Goal: Task Accomplishment & Management: Manage account settings

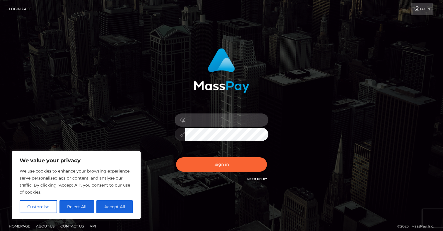
type input "l"
type input "[EMAIL_ADDRESS][DOMAIN_NAME]"
click at [221, 165] on button "Sign in" at bounding box center [221, 165] width 91 height 14
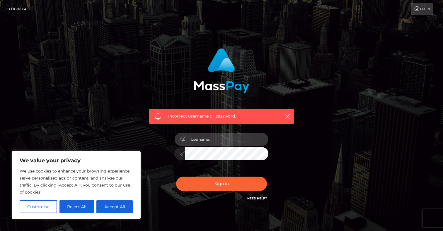
type input "[EMAIL_ADDRESS][DOMAIN_NAME]"
click at [221, 184] on button "Sign in" at bounding box center [221, 184] width 91 height 14
type input "enquire.lilylawson@gmail.com"
click at [221, 184] on button "Sign in" at bounding box center [221, 184] width 91 height 14
